Goal: Information Seeking & Learning: Learn about a topic

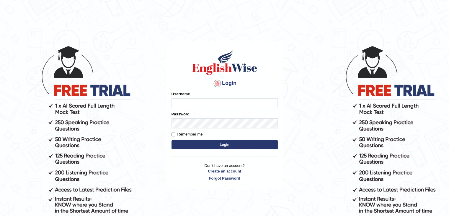
type input "nipenyogesh"
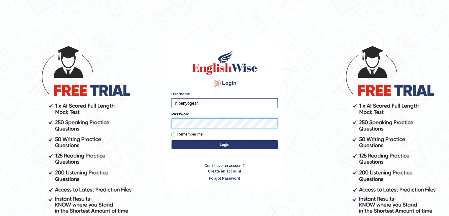
click at [172, 140] on button "Login" at bounding box center [225, 144] width 106 height 9
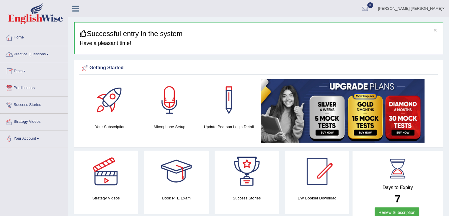
click at [24, 71] on link "Tests" at bounding box center [33, 70] width 67 height 15
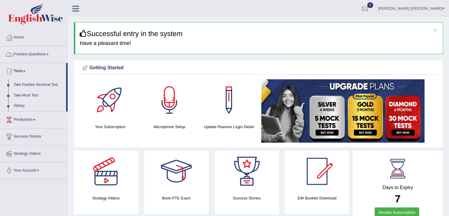
click at [23, 56] on link "Practice Questions" at bounding box center [33, 53] width 67 height 15
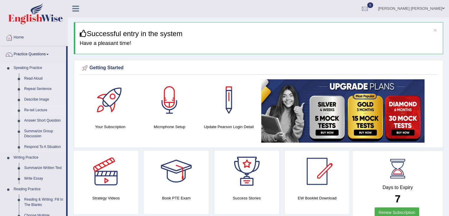
click at [29, 111] on link "Re-tell Lecture" at bounding box center [44, 110] width 45 height 11
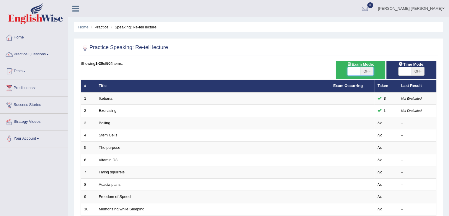
click at [357, 73] on span at bounding box center [354, 71] width 13 height 8
checkbox input "true"
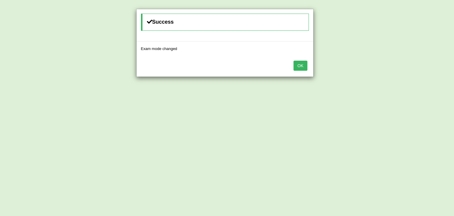
click at [300, 66] on button "OK" at bounding box center [300, 66] width 14 height 10
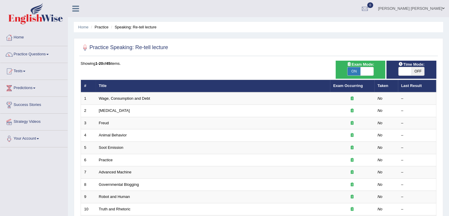
click at [355, 71] on span "ON" at bounding box center [354, 71] width 13 height 8
checkbox input "false"
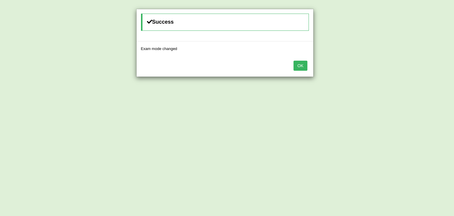
click at [301, 64] on button "OK" at bounding box center [300, 66] width 14 height 10
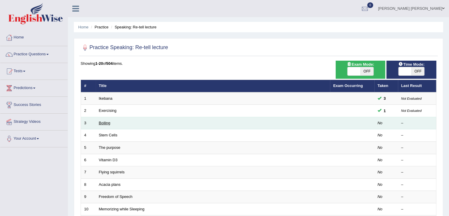
click at [101, 123] on link "Boiling" at bounding box center [105, 123] width 12 height 4
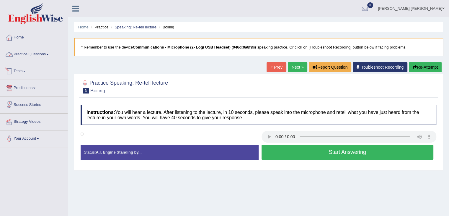
click at [23, 54] on link "Practice Questions" at bounding box center [33, 53] width 67 height 15
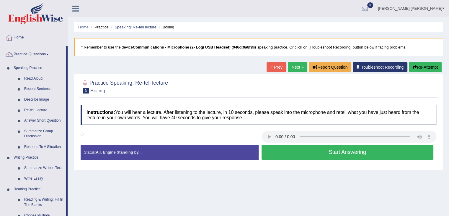
click at [75, 101] on div "Practice Speaking: Re-tell lecture 3 Boiling Instructions: You will hear a lect…" at bounding box center [259, 122] width 370 height 97
click at [426, 64] on button "Re-Attempt" at bounding box center [425, 67] width 33 height 10
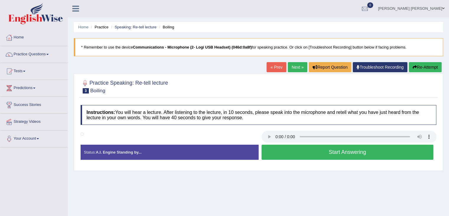
click at [422, 66] on button "Re-Attempt" at bounding box center [425, 67] width 33 height 10
click at [286, 152] on button "Start Answering" at bounding box center [348, 151] width 172 height 15
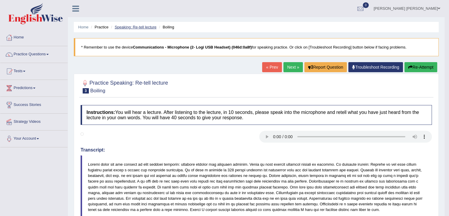
click at [129, 28] on link "Speaking: Re-tell lecture" at bounding box center [136, 27] width 42 height 4
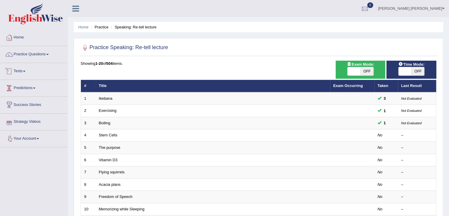
click at [22, 72] on link "Tests" at bounding box center [33, 70] width 67 height 15
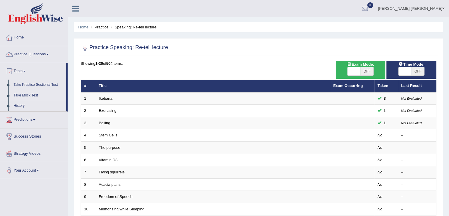
click at [27, 94] on link "Take Mock Test" at bounding box center [38, 95] width 55 height 11
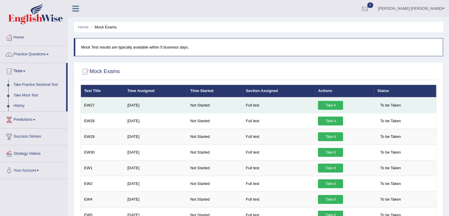
click at [329, 104] on link "Take it" at bounding box center [330, 105] width 25 height 9
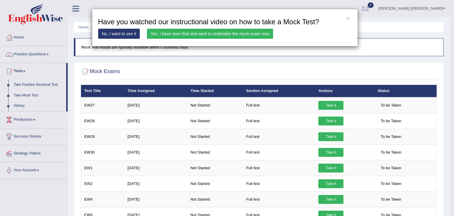
click at [212, 33] on link "Yes, I have seen that and want to undertake the mock exam now" at bounding box center [210, 34] width 126 height 10
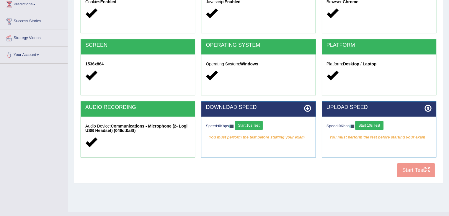
scroll to position [88, 0]
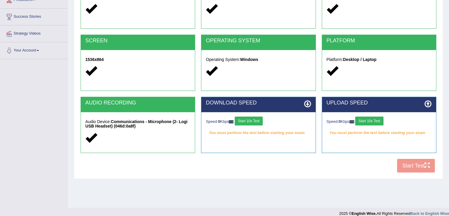
click at [255, 121] on button "Start 10s Test" at bounding box center [249, 120] width 28 height 9
click at [375, 122] on button "Start 10s Test" at bounding box center [369, 120] width 28 height 9
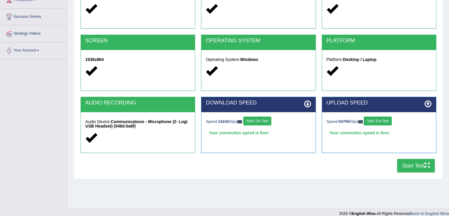
click at [416, 165] on button "Start Test" at bounding box center [416, 166] width 38 height 14
